Goal: Book appointment/travel/reservation

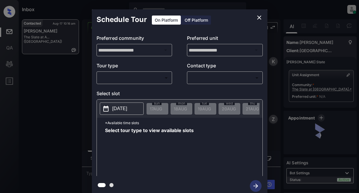
scroll to position [362, 0]
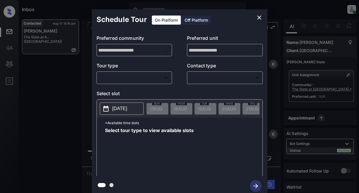
click at [155, 79] on body "Inbox Lyzzelle [PERSON_NAME] Online Set yourself offline Set yourself on break …" at bounding box center [179, 96] width 359 height 193
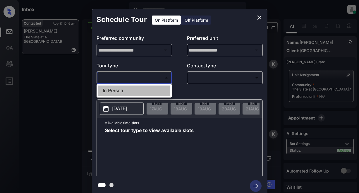
click at [127, 88] on li "In Person" at bounding box center [134, 90] width 72 height 11
type input "********"
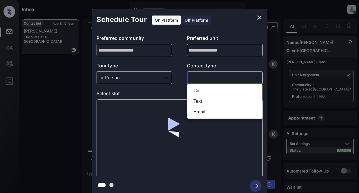
click at [221, 74] on body "Inbox Lyzzelle [PERSON_NAME] Online Set yourself offline Set yourself on break …" at bounding box center [179, 96] width 359 height 193
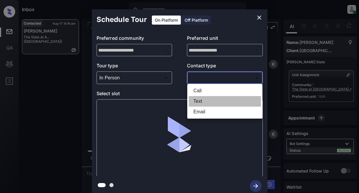
click at [195, 99] on li "Text" at bounding box center [225, 101] width 72 height 11
type input "****"
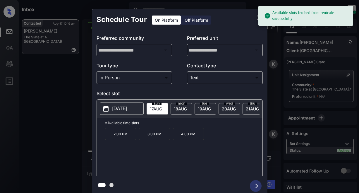
click at [127, 109] on p "[DATE]" at bounding box center [119, 108] width 15 height 7
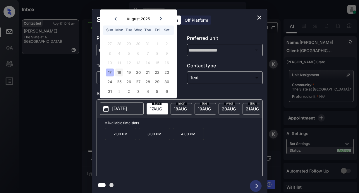
click at [119, 73] on div "18" at bounding box center [119, 72] width 8 height 8
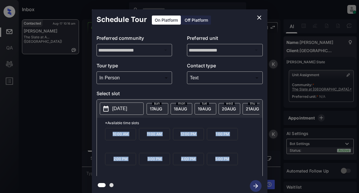
drag, startPoint x: 112, startPoint y: 137, endPoint x: 265, endPoint y: 144, distance: 153.7
click at [231, 167] on div "10:00 AM 11:00 AM 12:00 PM 1:00 PM 2:00 PM 3:00 PM 4:00 PM 5:00 PM" at bounding box center [183, 151] width 157 height 47
click at [260, 16] on icon "close" at bounding box center [259, 17] width 7 height 7
